Goal: Transaction & Acquisition: Purchase product/service

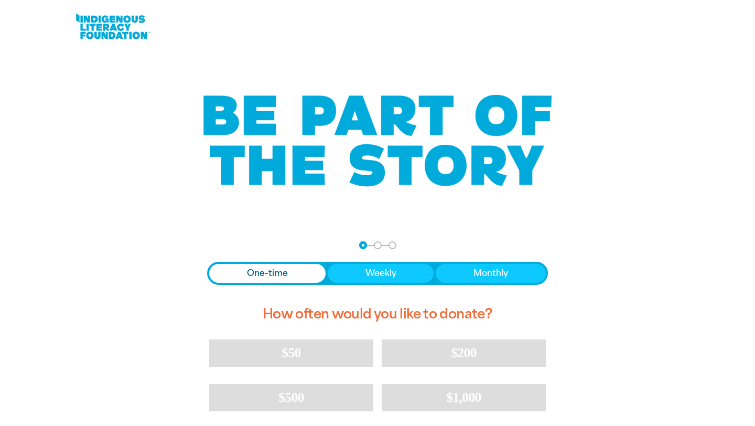
click at [111, 33] on link at bounding box center [112, 26] width 79 height 32
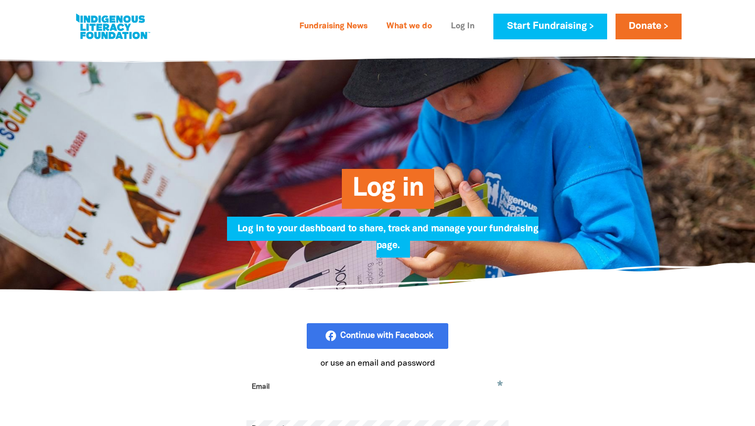
click at [461, 24] on link "Log In" at bounding box center [463, 26] width 36 height 17
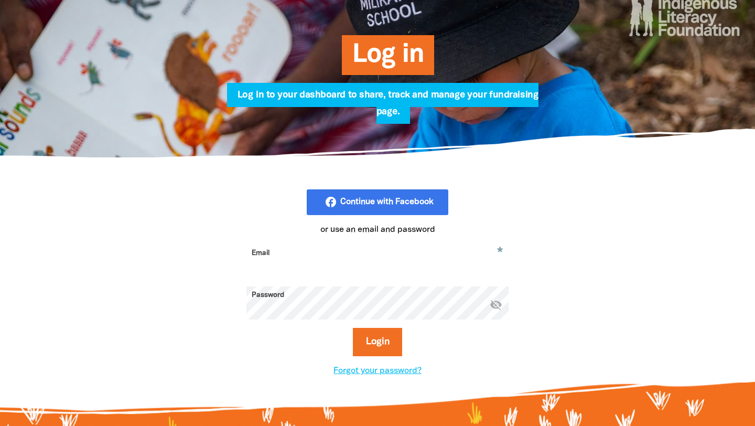
scroll to position [133, 0]
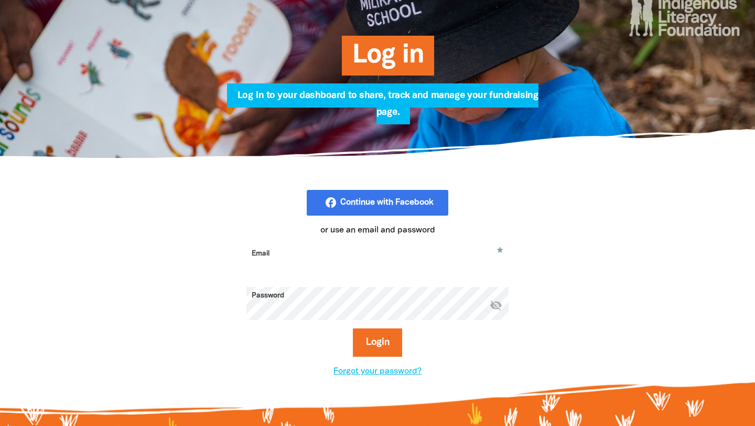
click at [320, 255] on input "Email" at bounding box center [377, 261] width 262 height 33
type input "katherine.doyle@education.wa.edu.au"
click at [353, 328] on button "Login" at bounding box center [378, 342] width 50 height 28
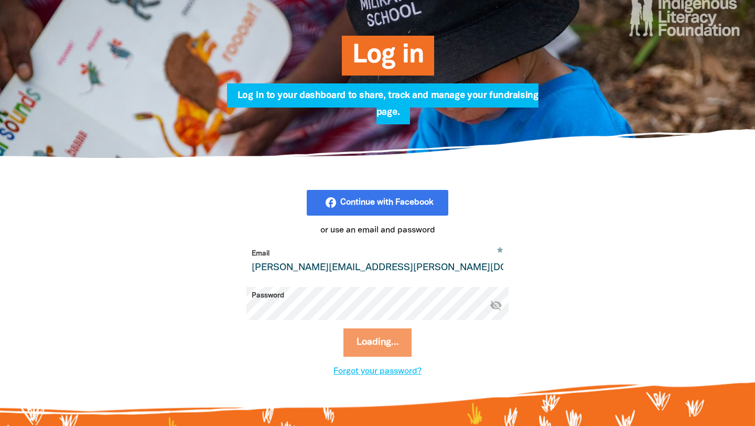
select select "AU"
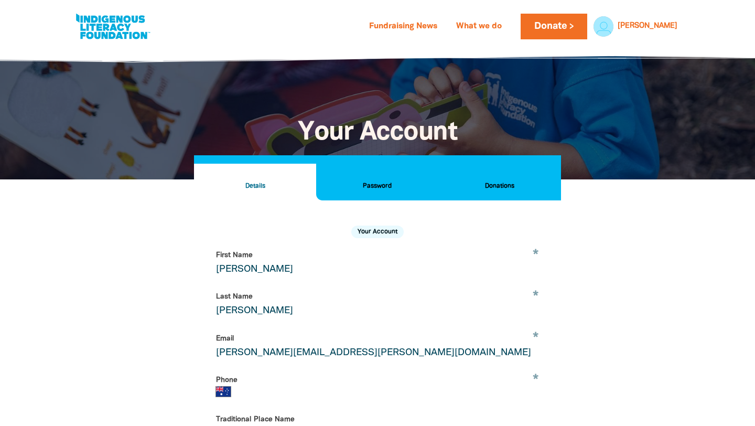
scroll to position [200, 0]
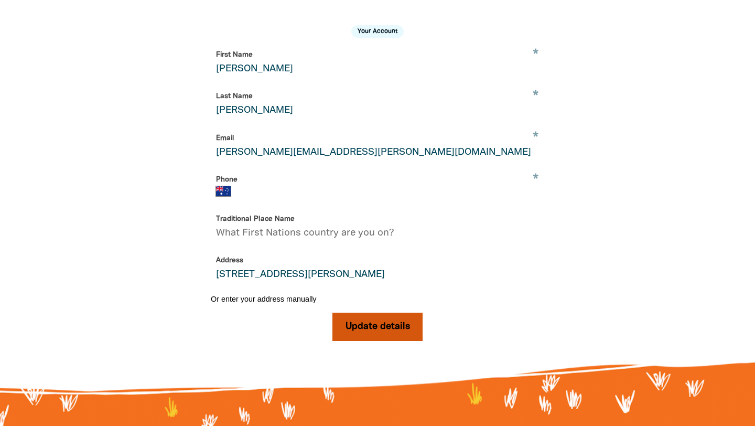
click at [400, 324] on button "Update details" at bounding box center [378, 327] width 91 height 28
click at [285, 189] on input "Phone" at bounding box center [390, 191] width 298 height 10
type input "+61 414 173 439"
type input "9"
type input "+61 92780400"
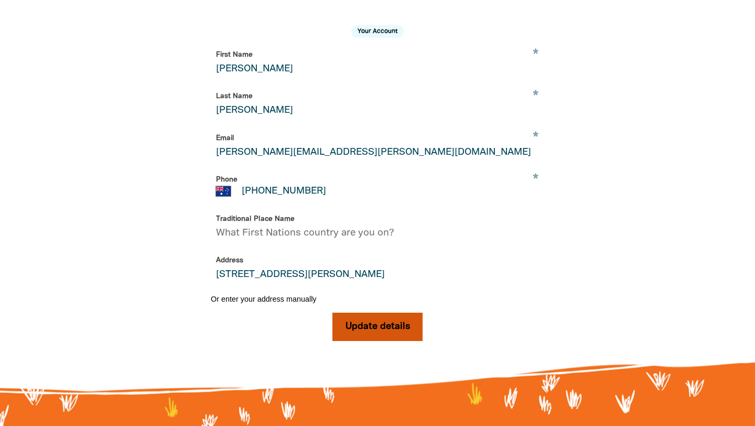
click at [394, 329] on button "Update details" at bounding box center [378, 327] width 91 height 28
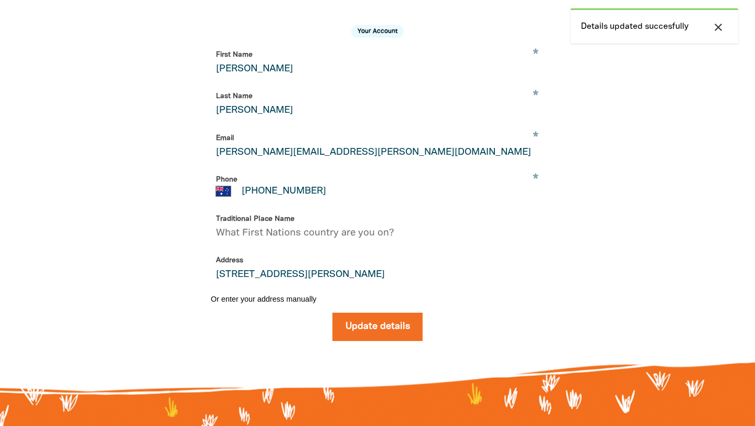
click at [718, 25] on icon "close" at bounding box center [718, 27] width 13 height 13
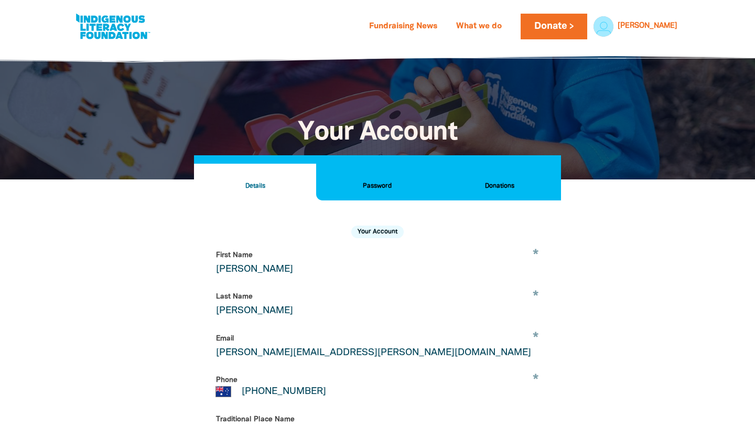
click at [513, 187] on h2 "Donations" at bounding box center [499, 186] width 105 height 12
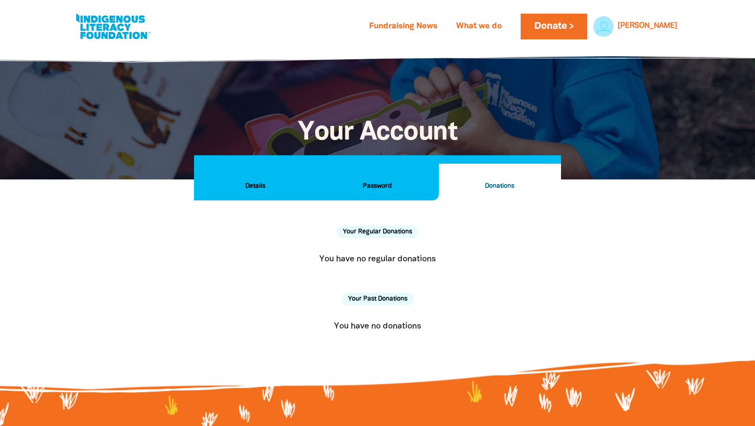
scroll to position [27, 0]
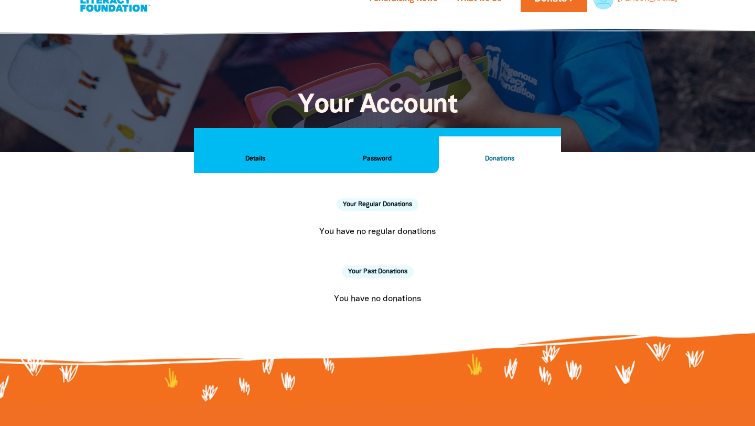
click at [248, 162] on h2 "Details" at bounding box center [254, 159] width 105 height 12
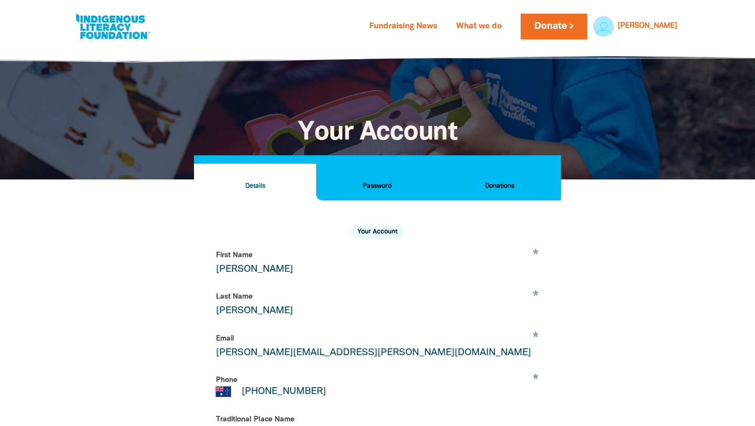
click at [666, 18] on div "Katherine Katherine My Account Logout" at bounding box center [638, 27] width 88 height 26
click at [639, 61] on link "My Account" at bounding box center [634, 53] width 94 height 24
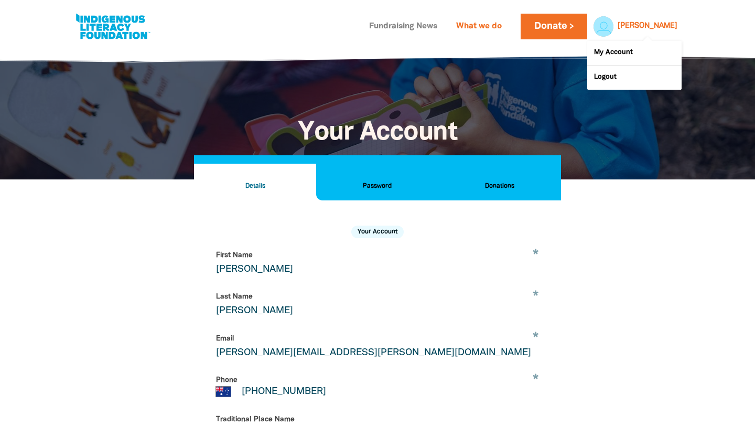
click at [422, 24] on link "Fundraising News" at bounding box center [403, 26] width 81 height 17
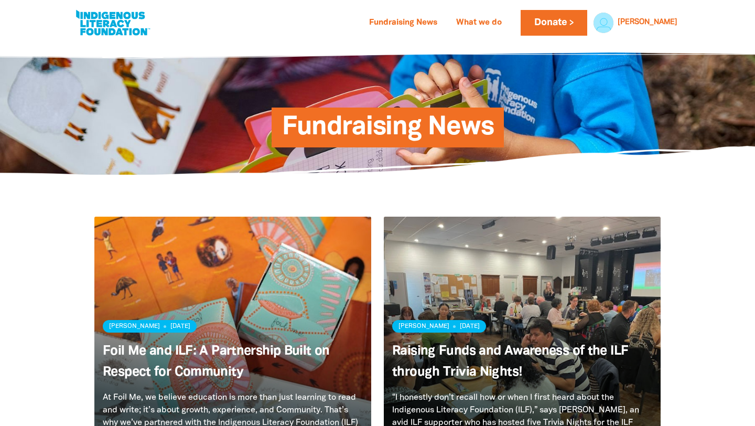
scroll to position [6, 0]
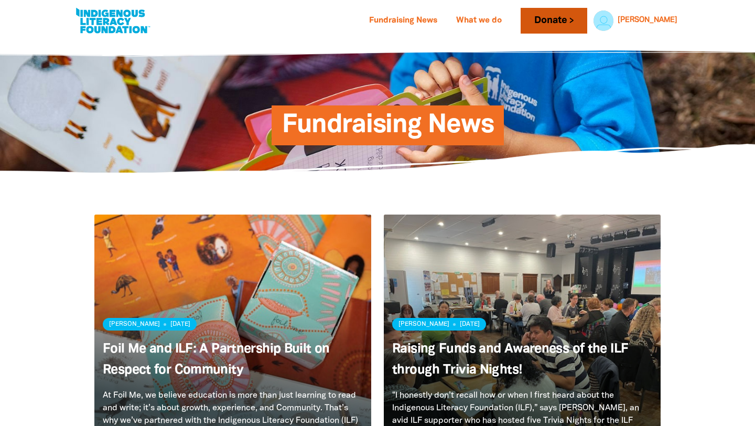
click at [585, 19] on link "Donate" at bounding box center [554, 21] width 66 height 26
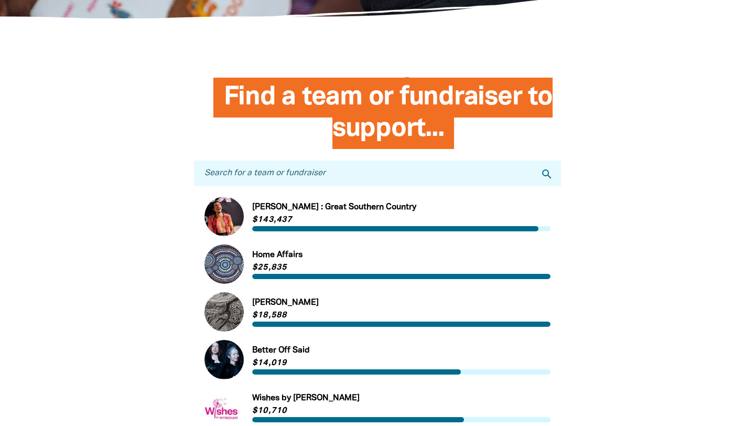
scroll to position [260, 0]
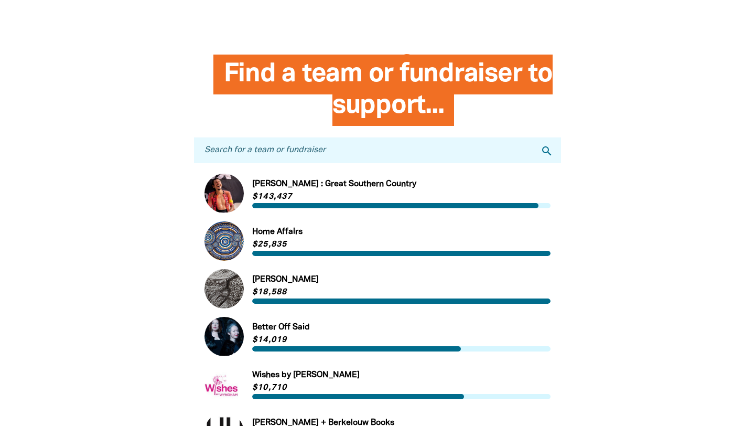
click at [305, 147] on input "Search for a team or fundraiser" at bounding box center [377, 150] width 367 height 26
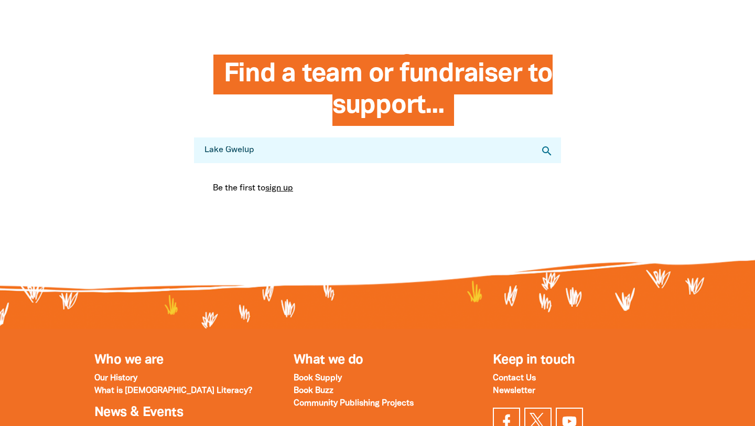
click at [548, 156] on icon "search" at bounding box center [547, 151] width 13 height 13
click at [547, 148] on icon "search" at bounding box center [547, 151] width 13 height 13
click at [286, 150] on input "Lake Gwelup" at bounding box center [377, 150] width 367 height 26
type input "L"
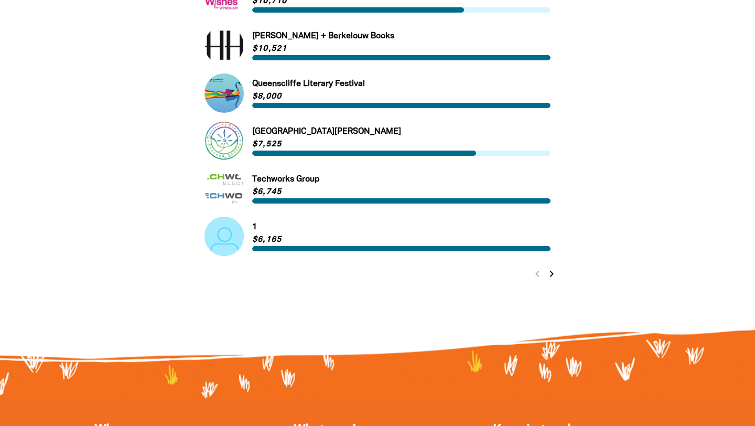
scroll to position [648, 0]
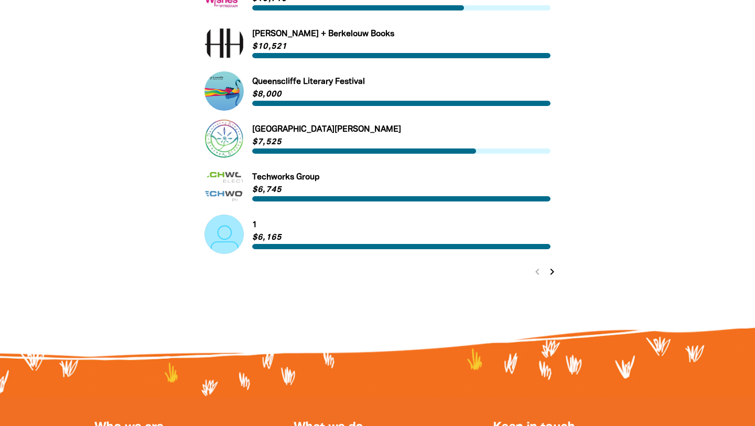
click at [549, 270] on icon "chevron_right" at bounding box center [552, 271] width 13 height 13
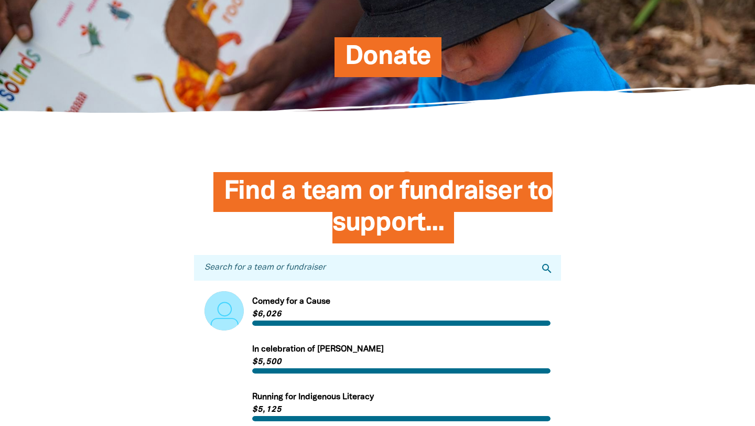
scroll to position [0, 0]
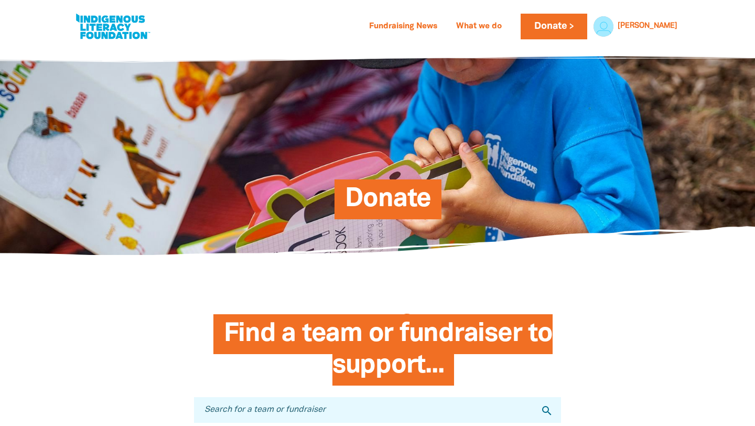
click at [102, 26] on link at bounding box center [112, 26] width 79 height 32
select select "AU"
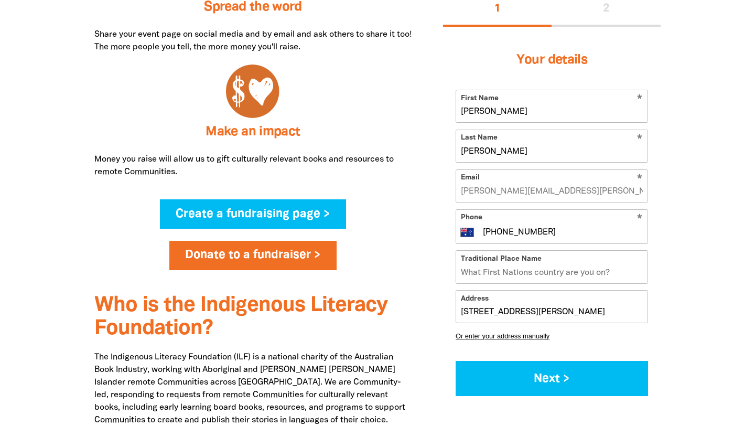
scroll to position [613, 0]
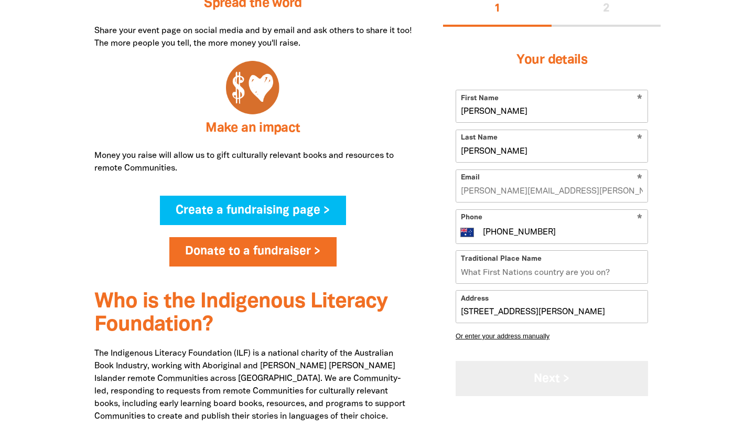
click at [562, 378] on button "Next >" at bounding box center [552, 378] width 192 height 35
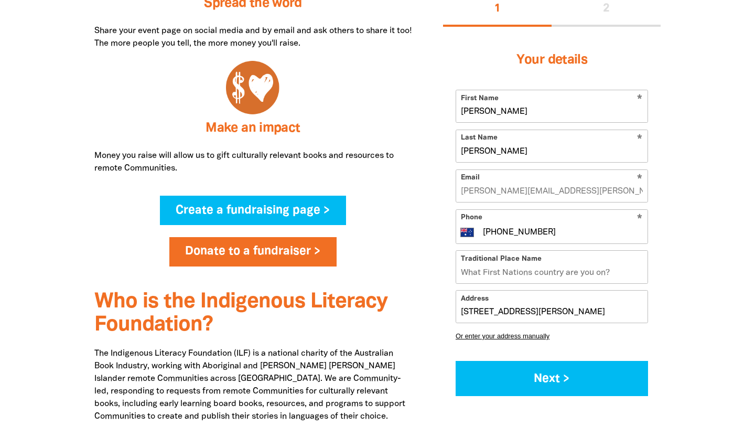
select select "No"
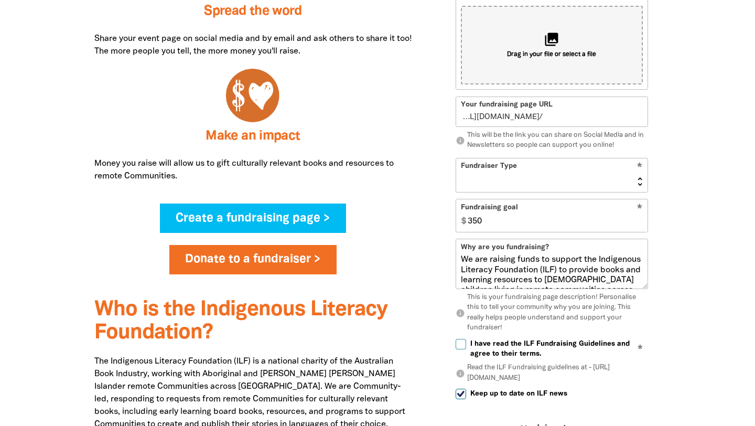
scroll to position [604, 0]
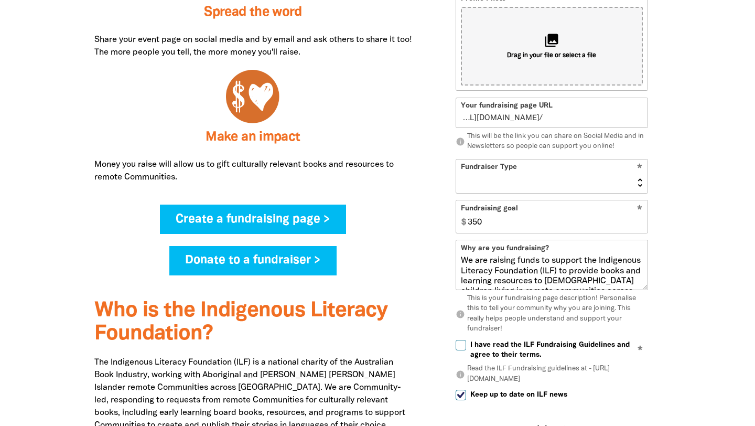
click at [242, 262] on link "Donate to a fundraiser >" at bounding box center [253, 260] width 168 height 29
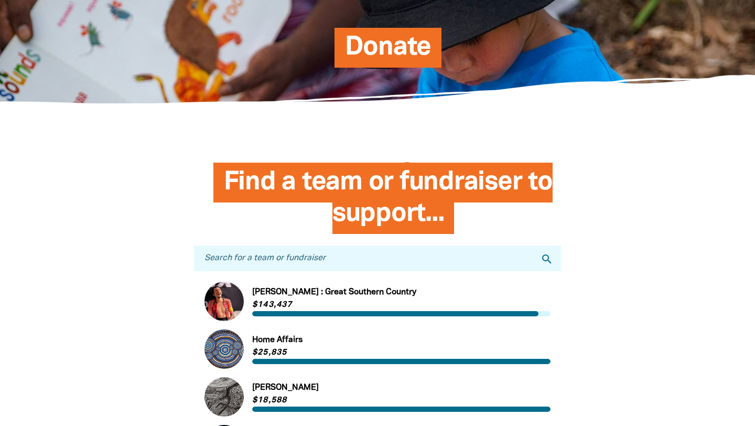
scroll to position [155, 0]
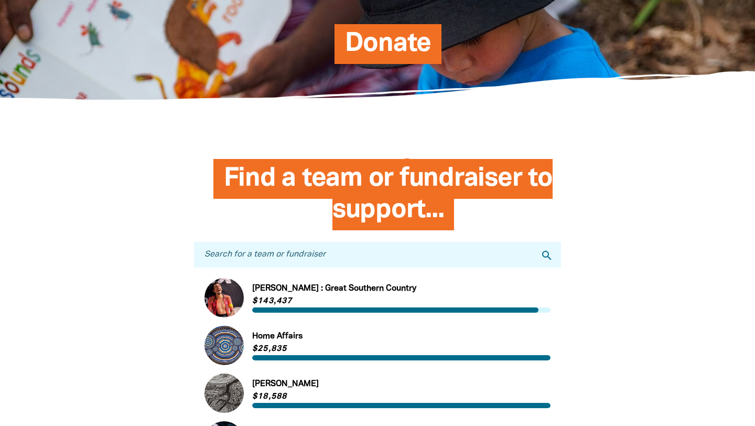
click at [420, 263] on input "Search for a team or fundraiser" at bounding box center [377, 255] width 367 height 26
type input ":"
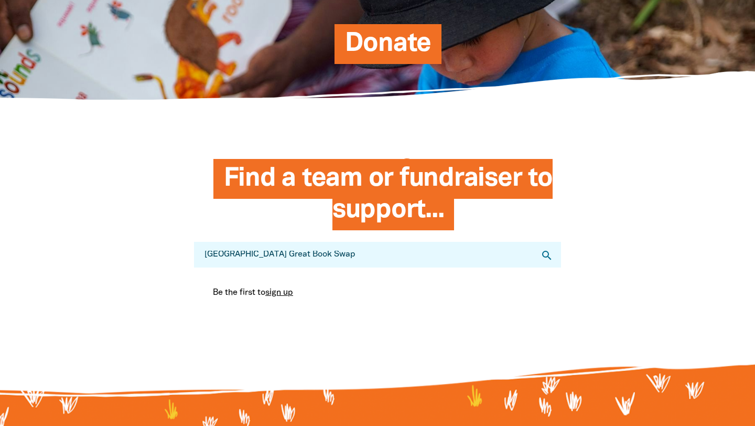
type input "Lake Gwelup Primary School Great Book Swap"
